Goal: Find specific page/section

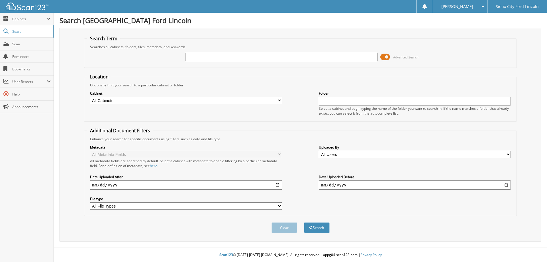
drag, startPoint x: 386, startPoint y: 58, endPoint x: 321, endPoint y: 57, distance: 65.0
click at [385, 58] on span at bounding box center [386, 57] width 10 height 9
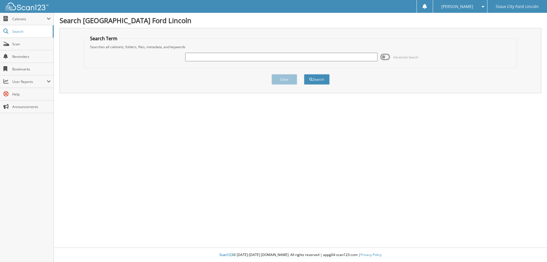
click at [299, 56] on input "text" at bounding box center [281, 57] width 192 height 9
type input "766356"
click at [304, 74] on button "Search" at bounding box center [317, 79] width 26 height 11
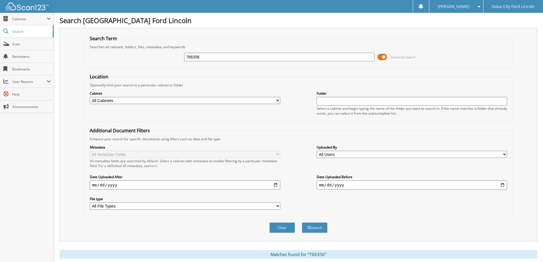
click at [381, 56] on span at bounding box center [382, 57] width 10 height 9
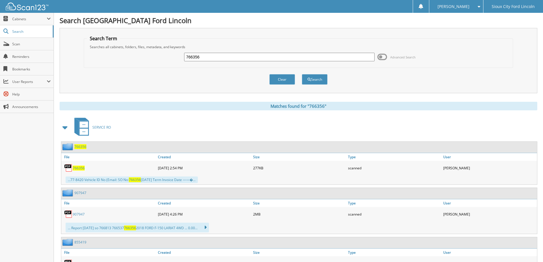
click at [80, 167] on span "766356" at bounding box center [79, 168] width 12 height 5
